Goal: Task Accomplishment & Management: Complete application form

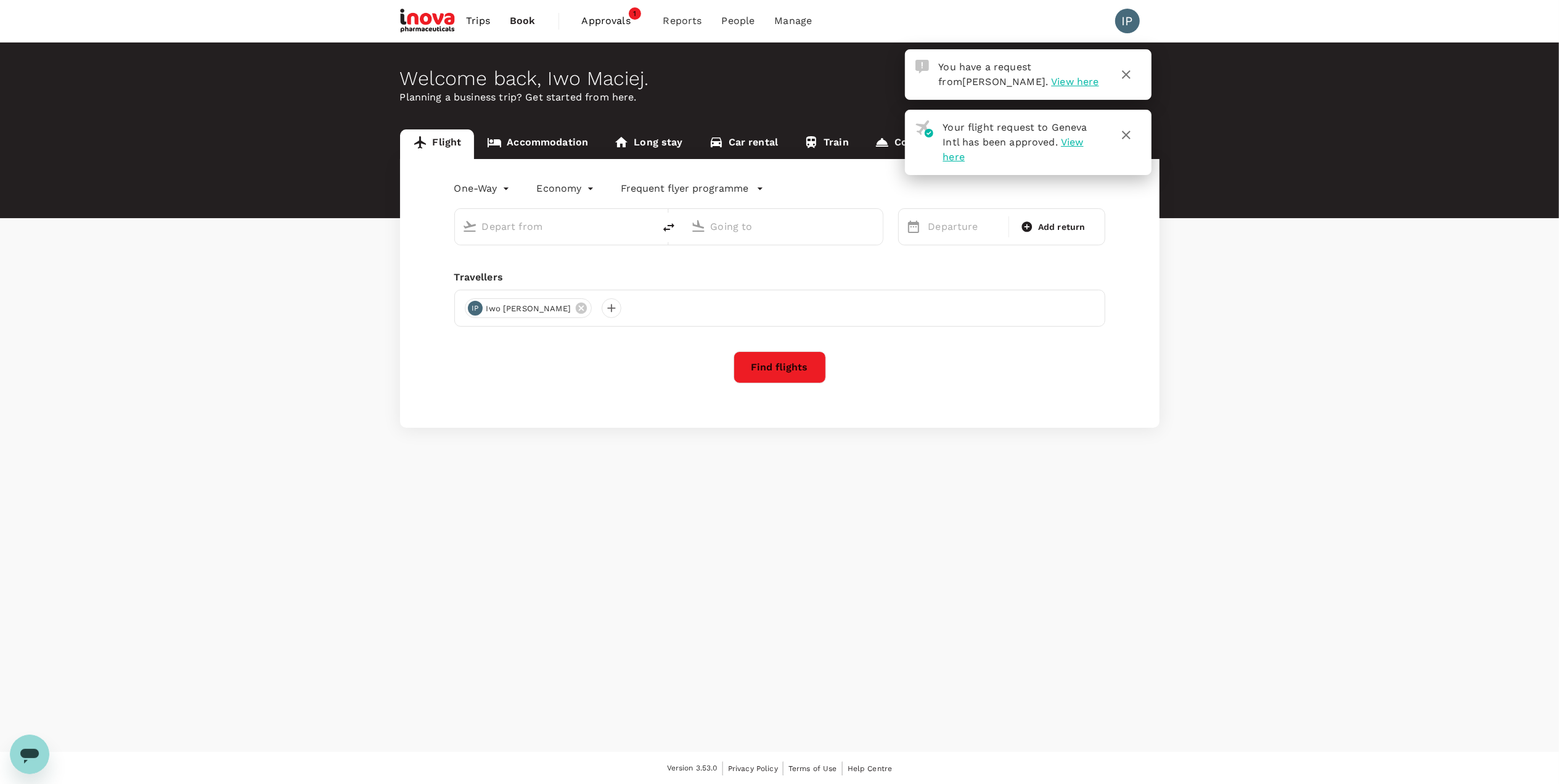
type input "roundtrip"
type input "business"
type input "Geneva Intl (GVA)"
type input "Singapore Changi (SIN)"
click at [1051, 79] on span "View here" at bounding box center [1075, 82] width 47 height 12
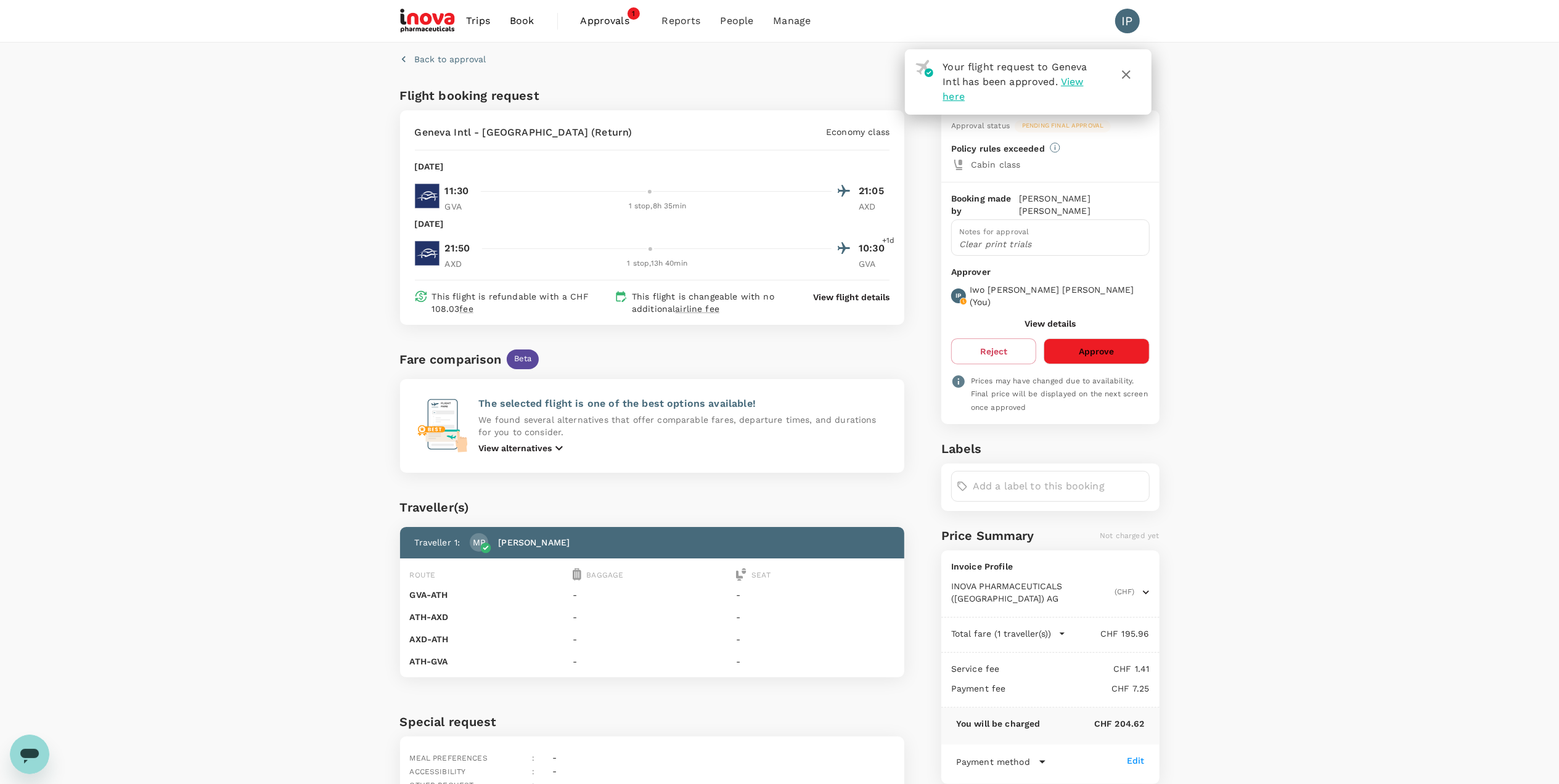
click at [587, 20] on span "Approvals" at bounding box center [611, 21] width 62 height 15
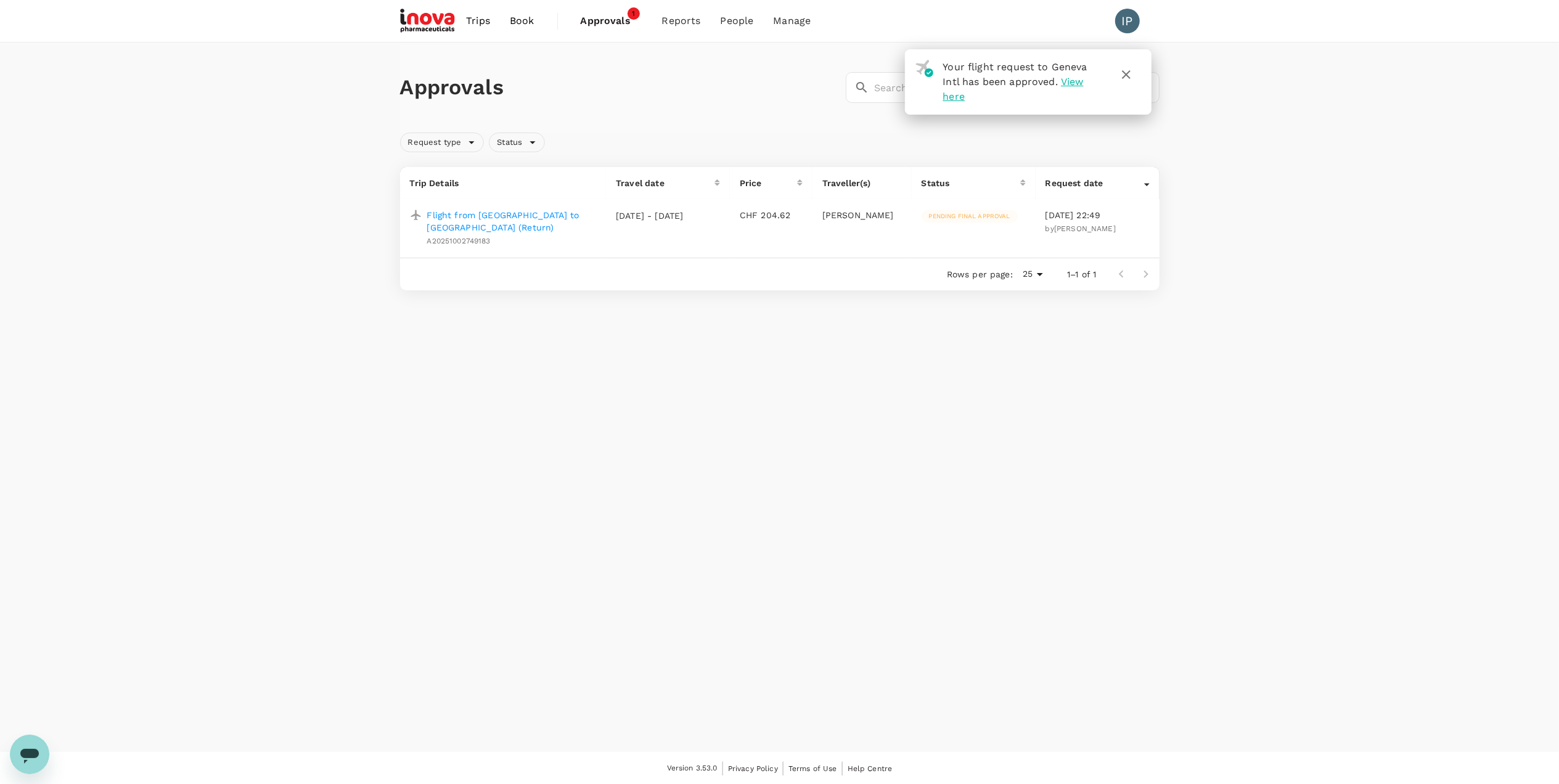
click at [525, 210] on p "Flight from [GEOGRAPHIC_DATA] to [GEOGRAPHIC_DATA] (Return)" at bounding box center [512, 221] width 170 height 25
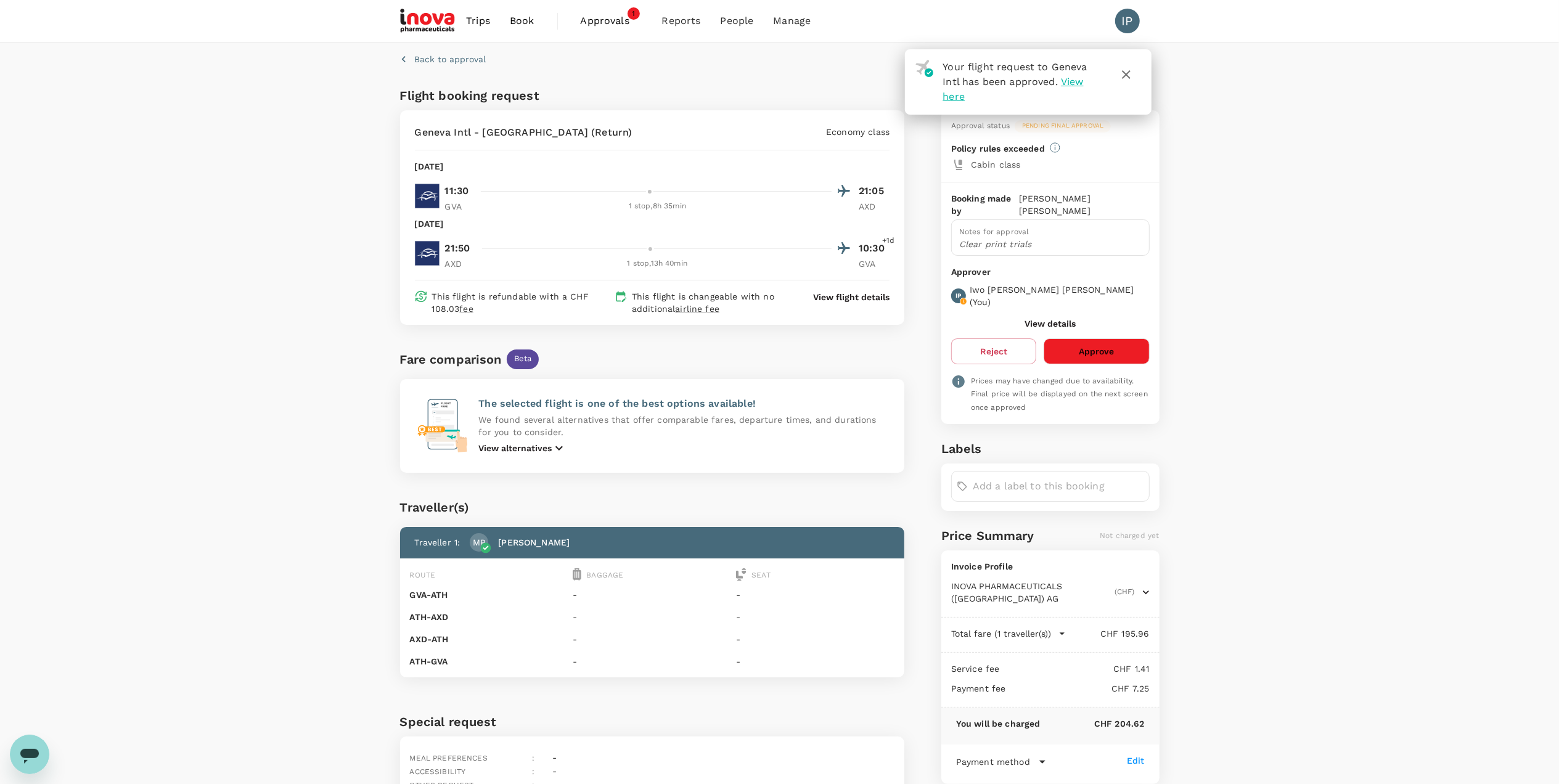
click at [1103, 338] on button "Approve" at bounding box center [1096, 351] width 106 height 26
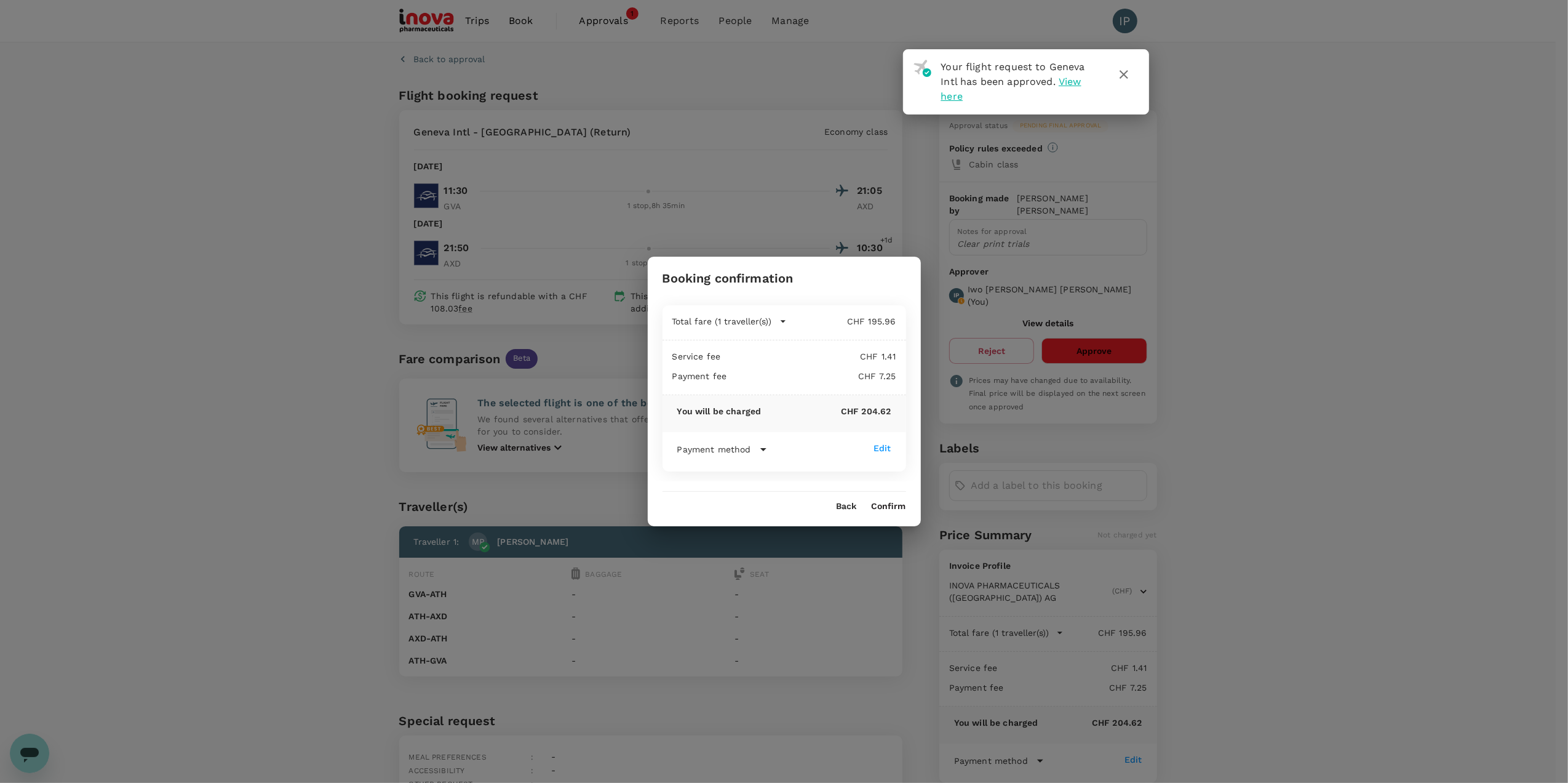
click at [900, 505] on button "Confirm" at bounding box center [889, 506] width 34 height 10
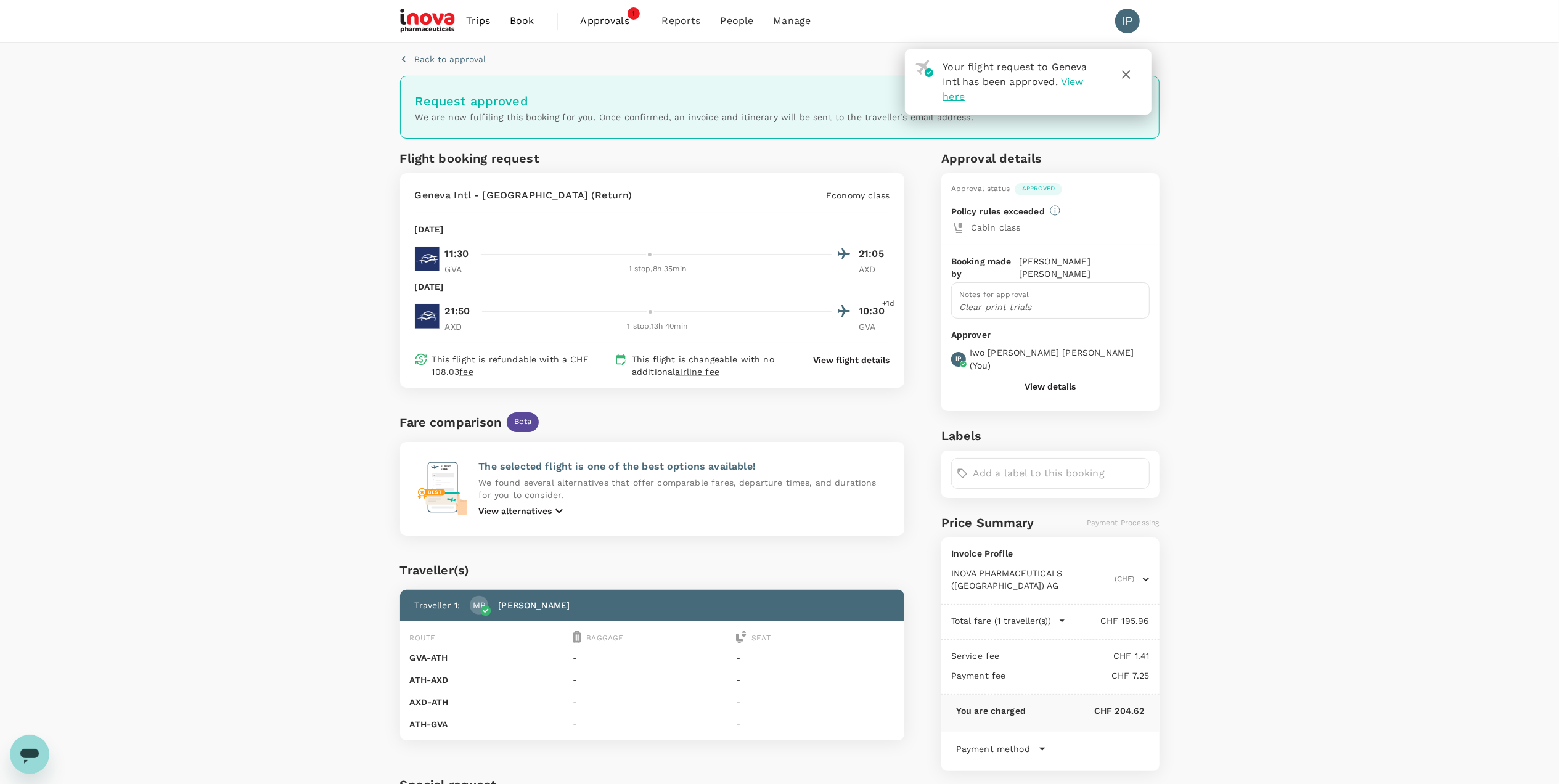
click at [1041, 382] on button "View details" at bounding box center [1050, 386] width 51 height 10
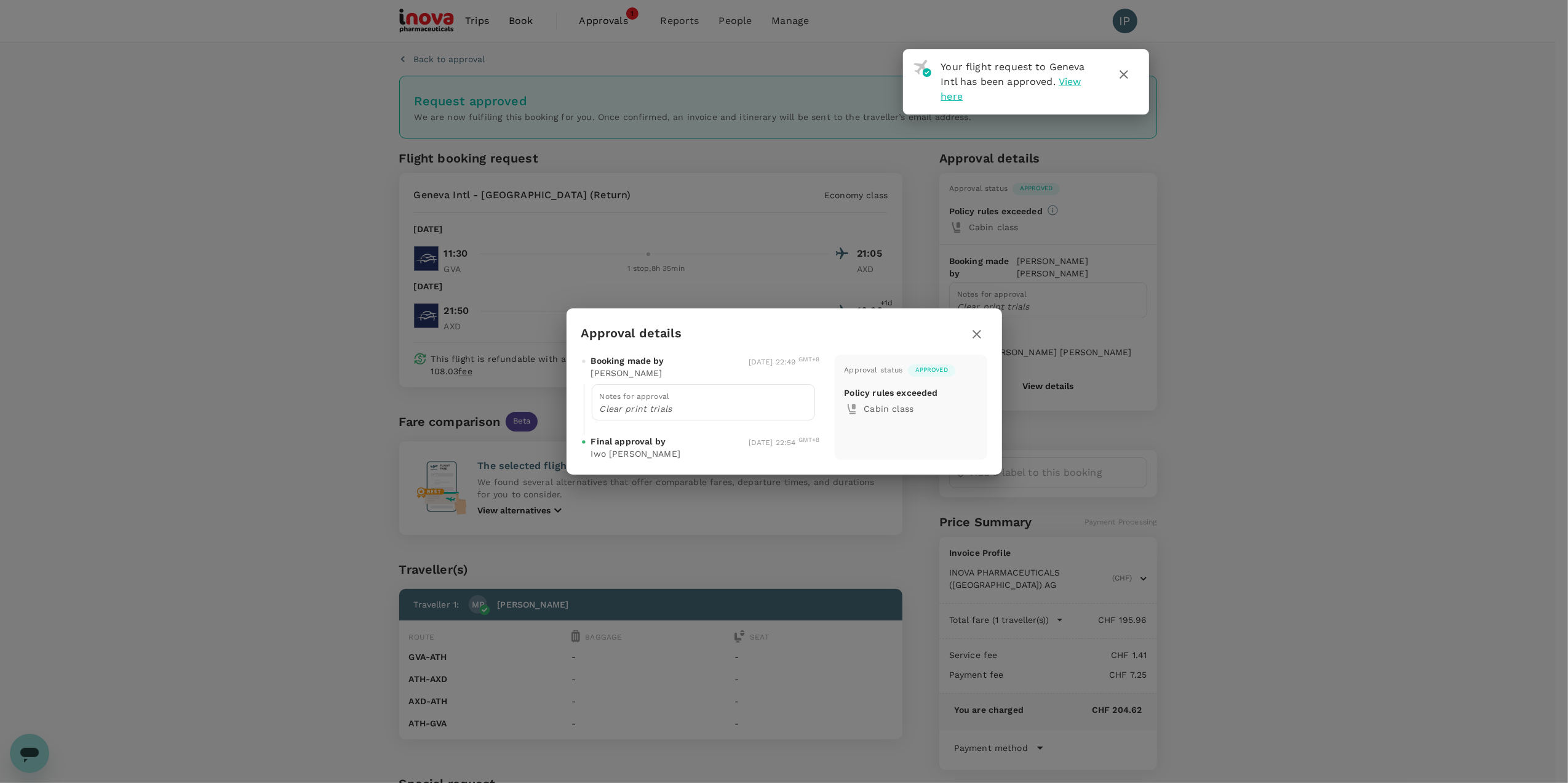
click at [977, 335] on icon "button" at bounding box center [977, 334] width 15 height 15
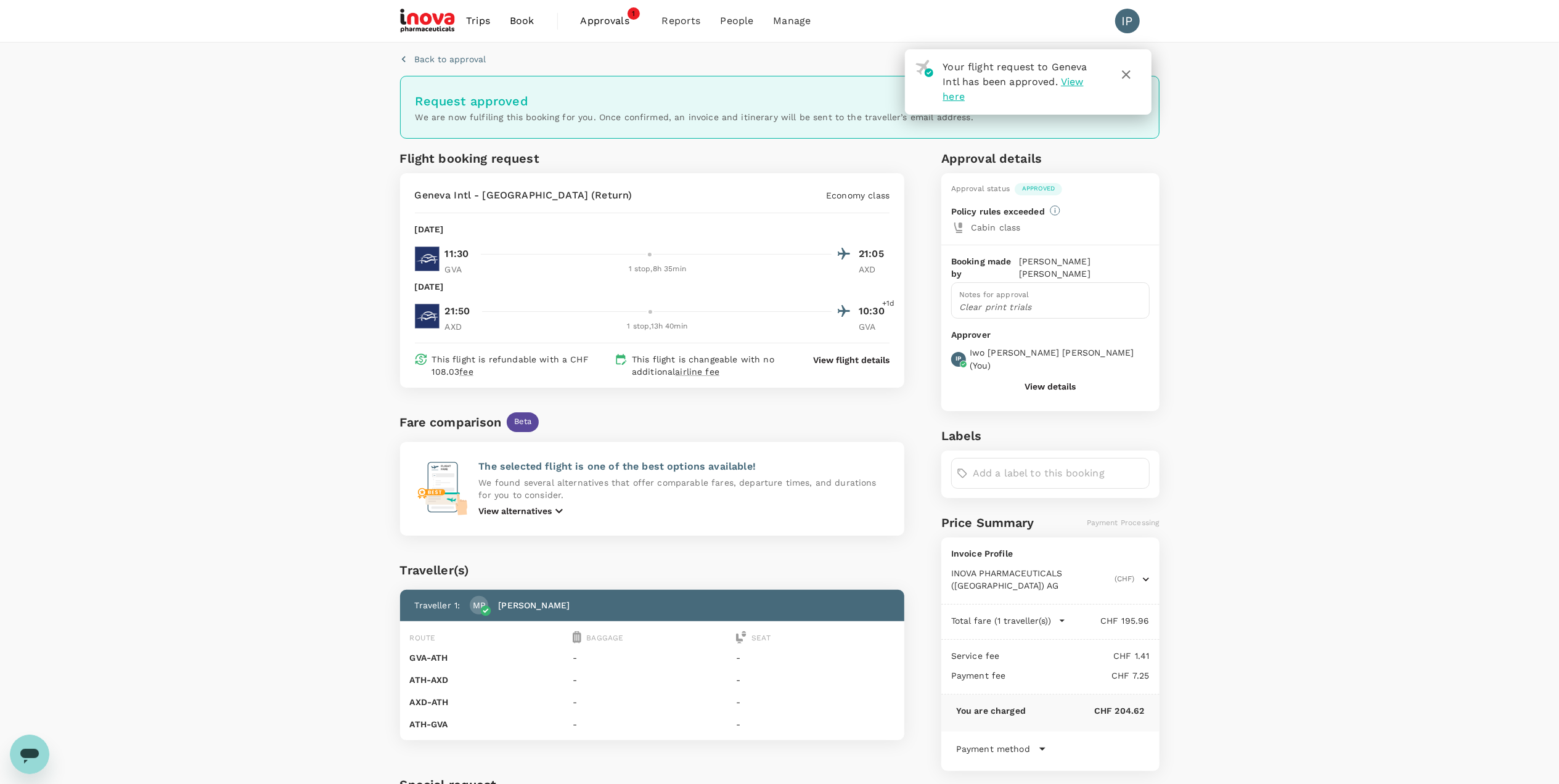
click at [1335, 509] on div "Back to approval Request approved We are now fulfiling this booking for you. On…" at bounding box center [779, 466] width 1559 height 846
click at [1075, 82] on span "View here" at bounding box center [1013, 89] width 141 height 27
